Goal: Information Seeking & Learning: Learn about a topic

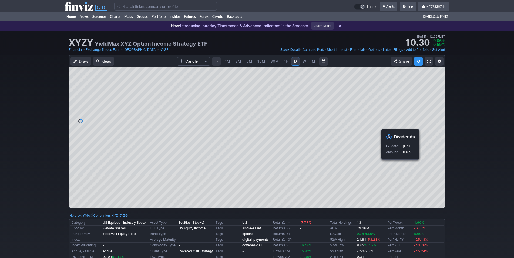
click at [454, 164] on div "Draw Ideas Candle 1M 3M 5M 15M 30M 1H D W M Share" at bounding box center [257, 133] width 514 height 157
click at [486, 166] on div "Draw Ideas Candle 1M 3M 5M 15M 30M 1H D W M Share" at bounding box center [257, 133] width 514 height 157
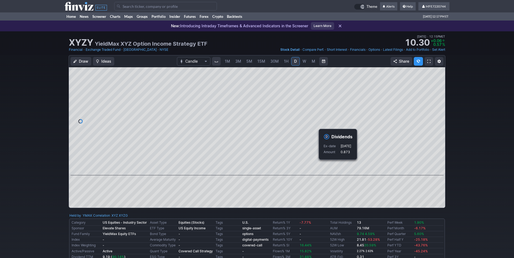
click at [464, 155] on div "Draw Ideas Candle 1M 3M 5M 15M 30M 1H D W M Share" at bounding box center [257, 133] width 514 height 157
